Goal: Browse casually

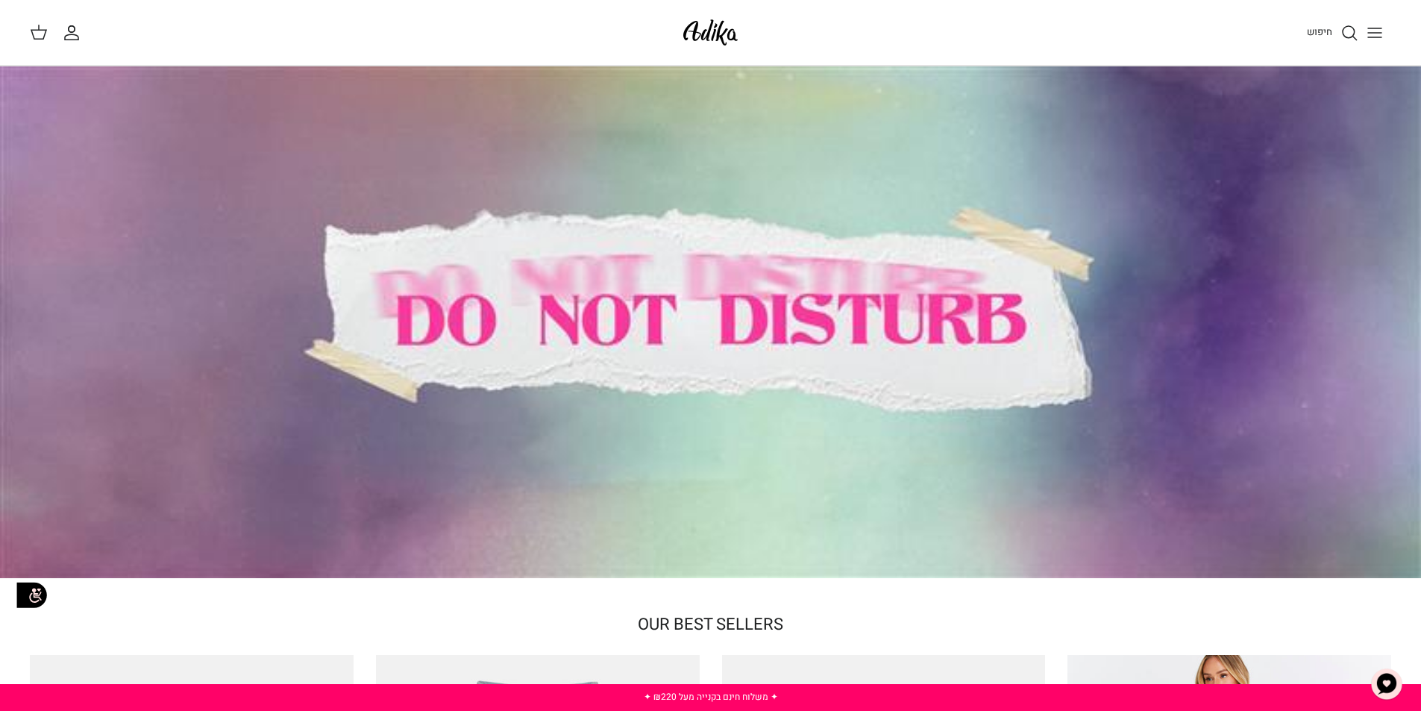
click at [1339, 315] on div at bounding box center [710, 322] width 1421 height 512
click at [1345, 36] on circle "חיפוש" at bounding box center [1349, 32] width 12 height 12
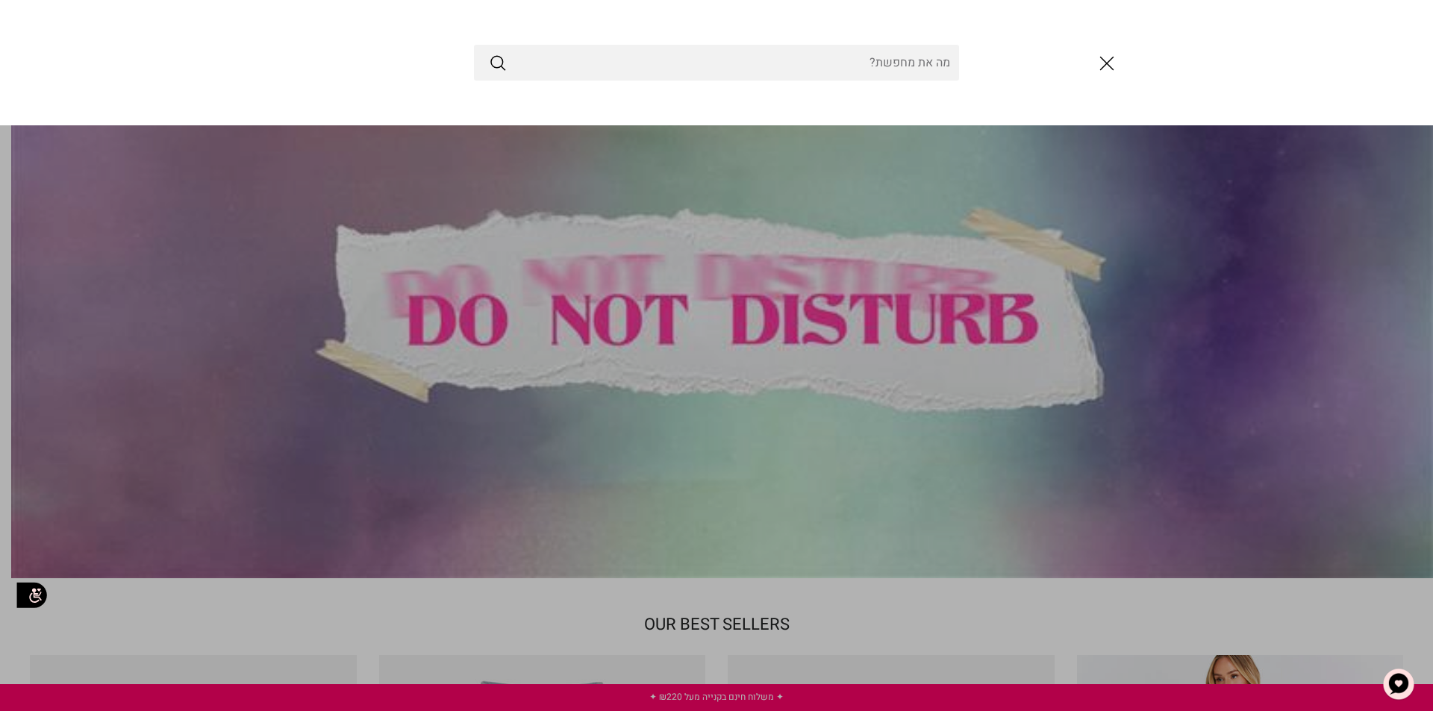
click at [1253, 235] on link "Toggle menu" at bounding box center [716, 355] width 1433 height 711
